Goal: Find specific page/section: Find specific page/section

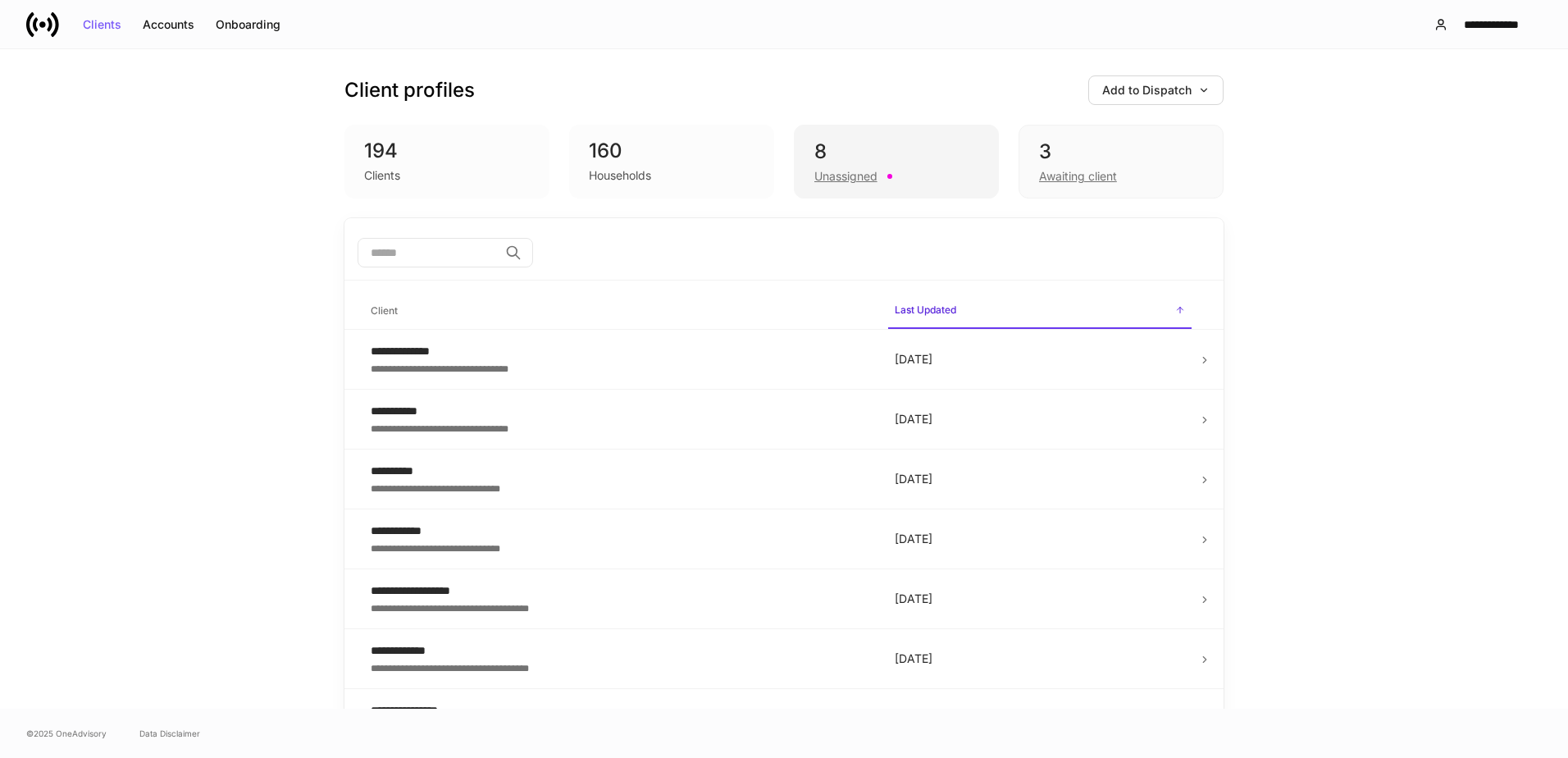
click at [848, 160] on div "8" at bounding box center [897, 152] width 164 height 26
